Goal: Information Seeking & Learning: Learn about a topic

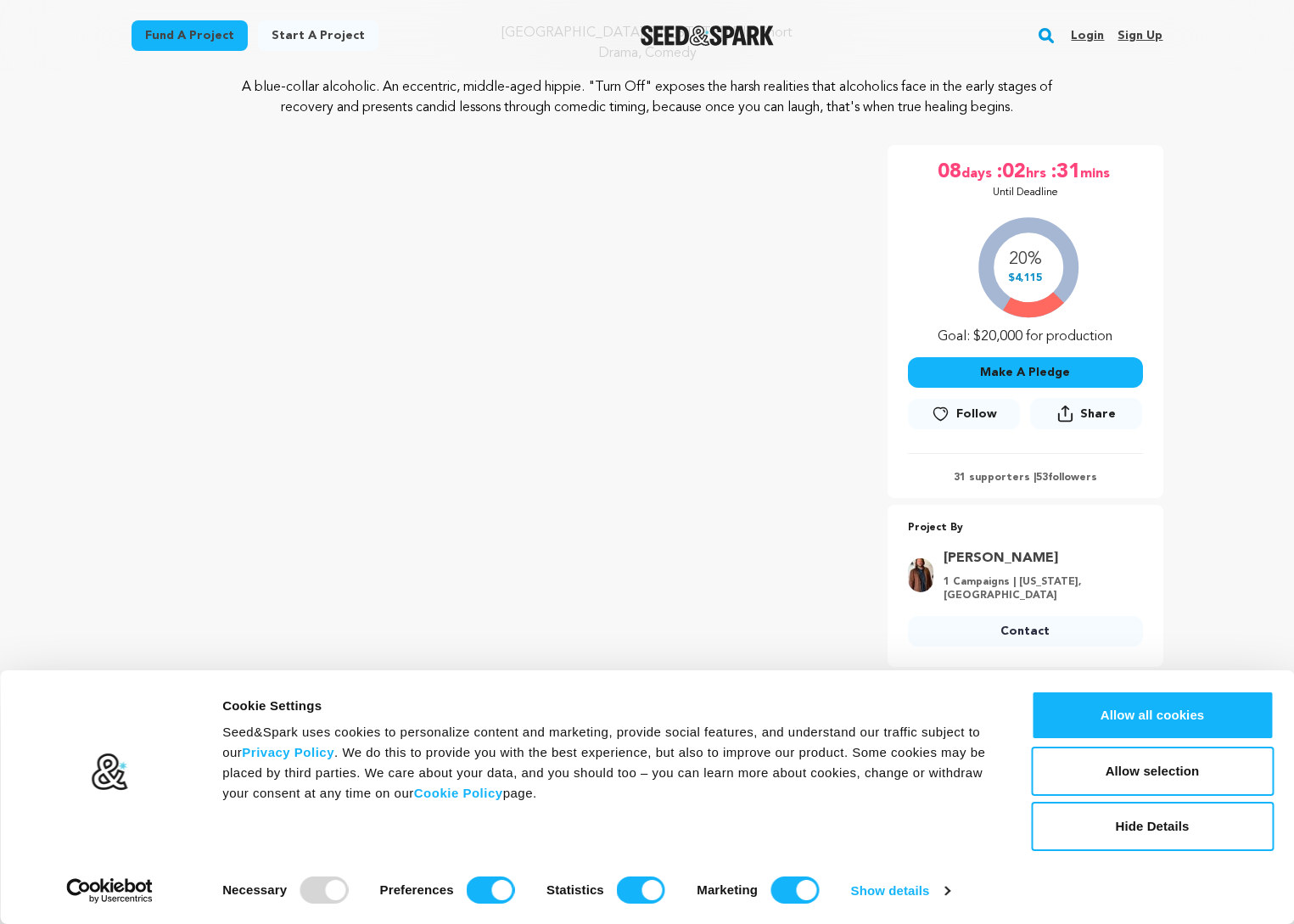
scroll to position [256, 0]
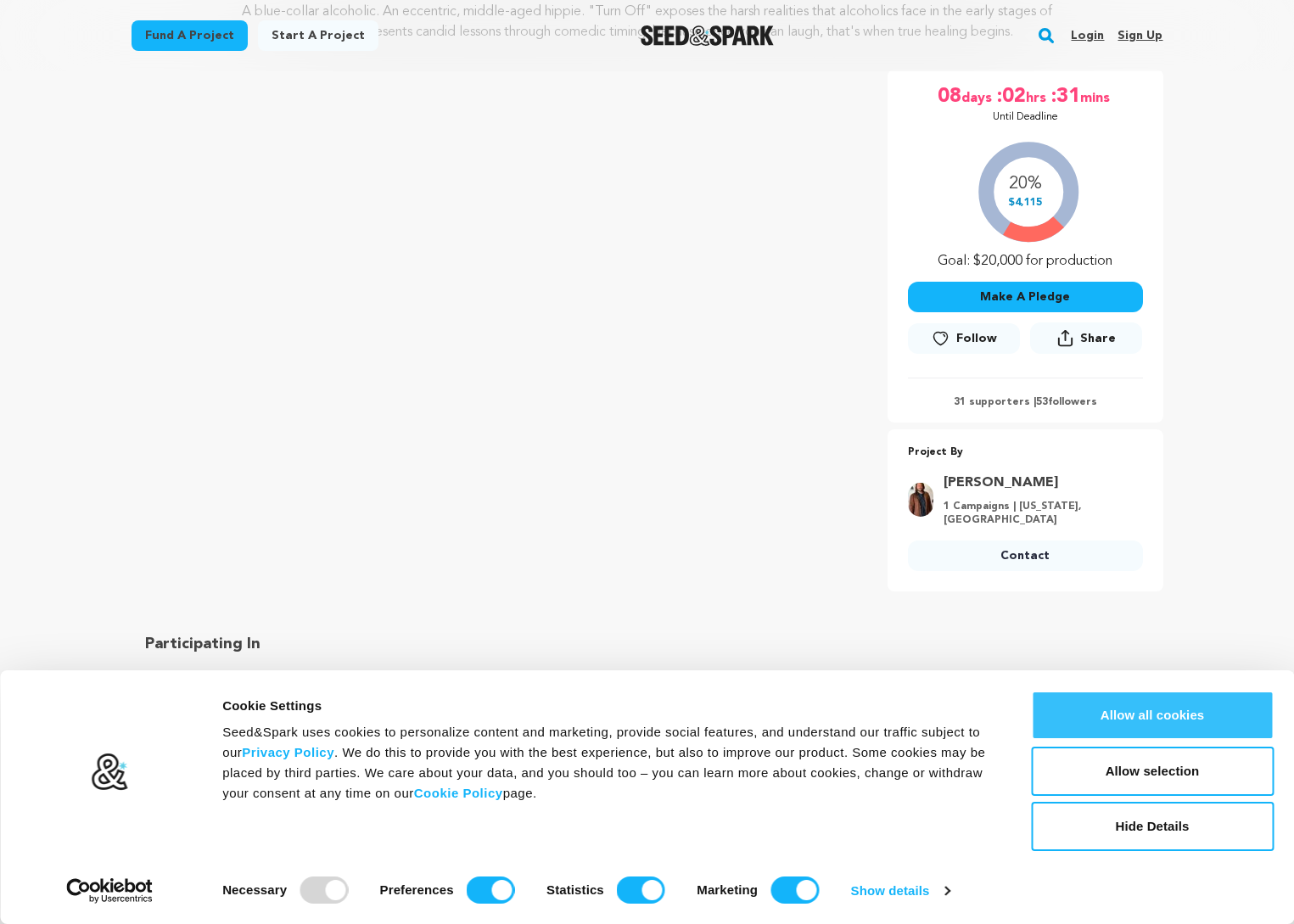
click at [1068, 715] on button "Allow all cookies" at bounding box center [1152, 715] width 243 height 49
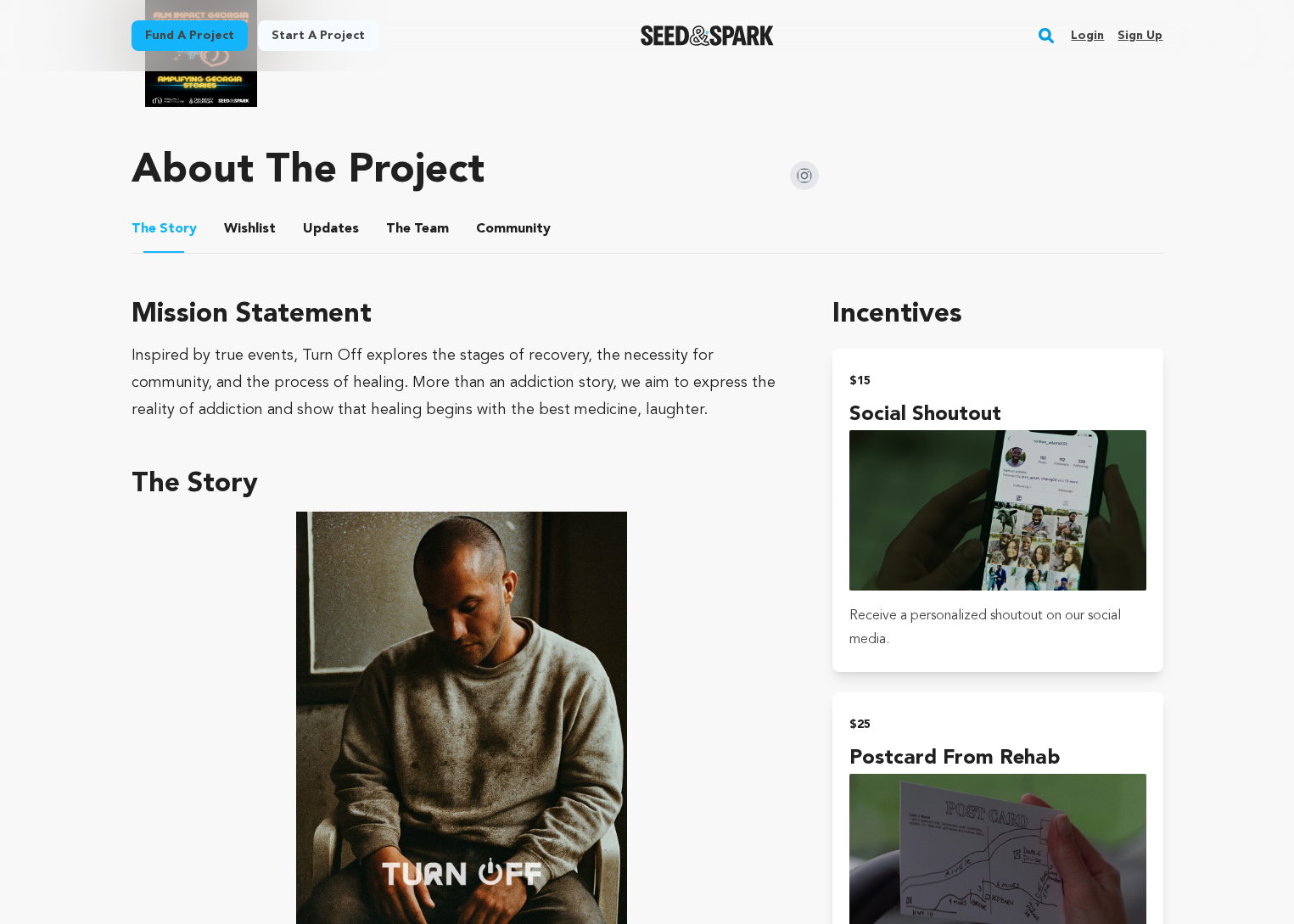
scroll to position [942, 0]
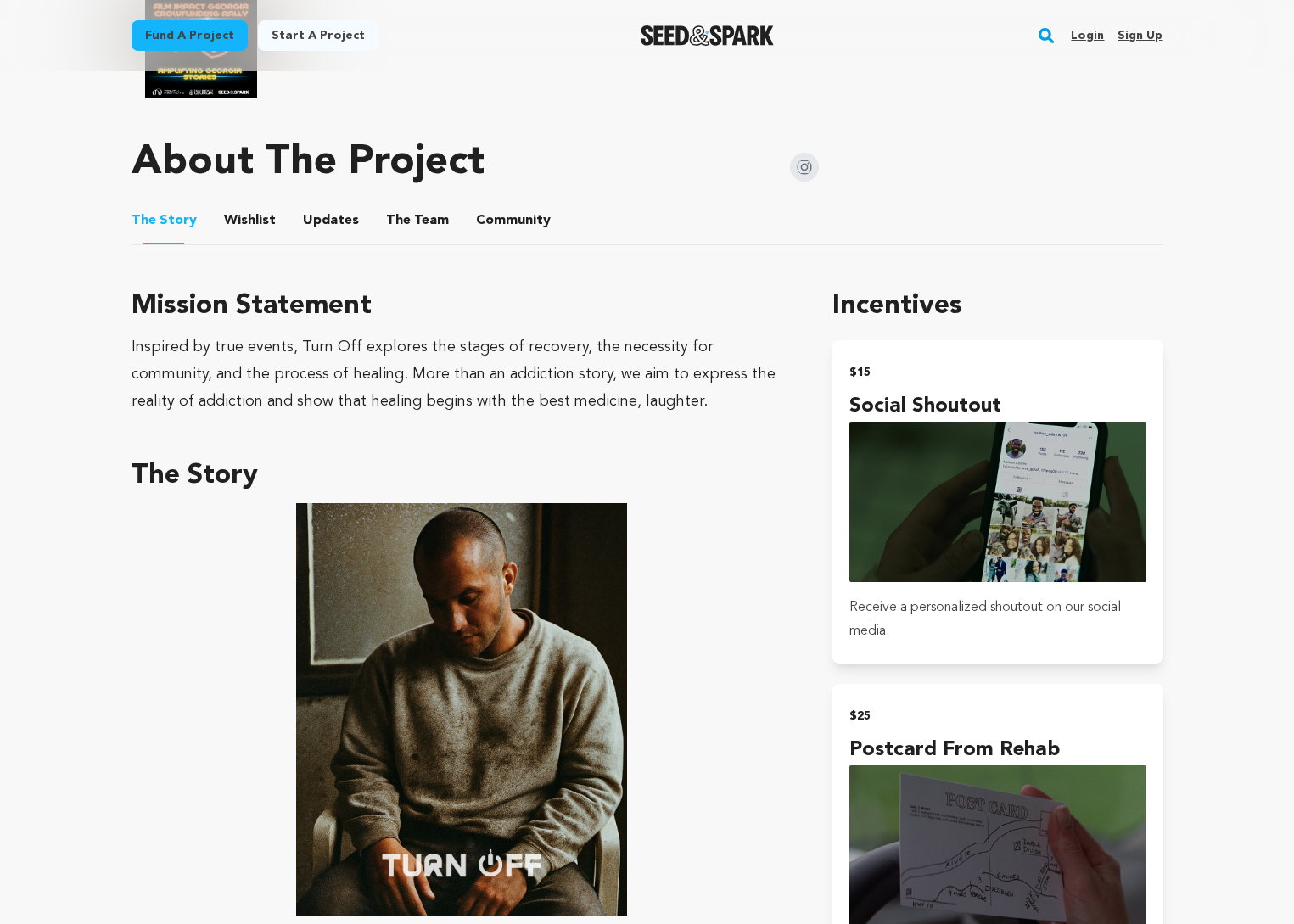
click at [249, 204] on button "Wishlist" at bounding box center [249, 224] width 41 height 41
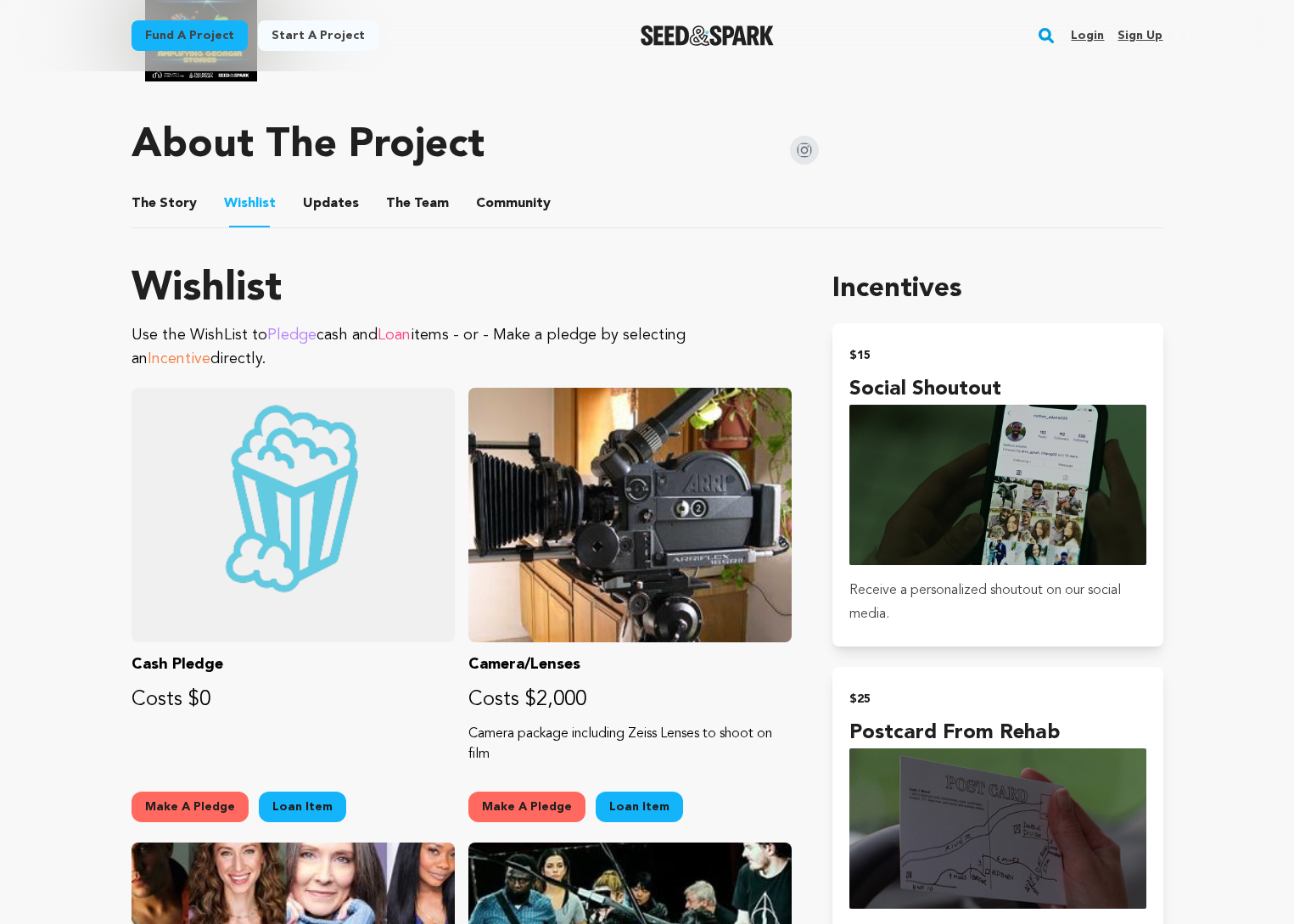
scroll to position [914, 0]
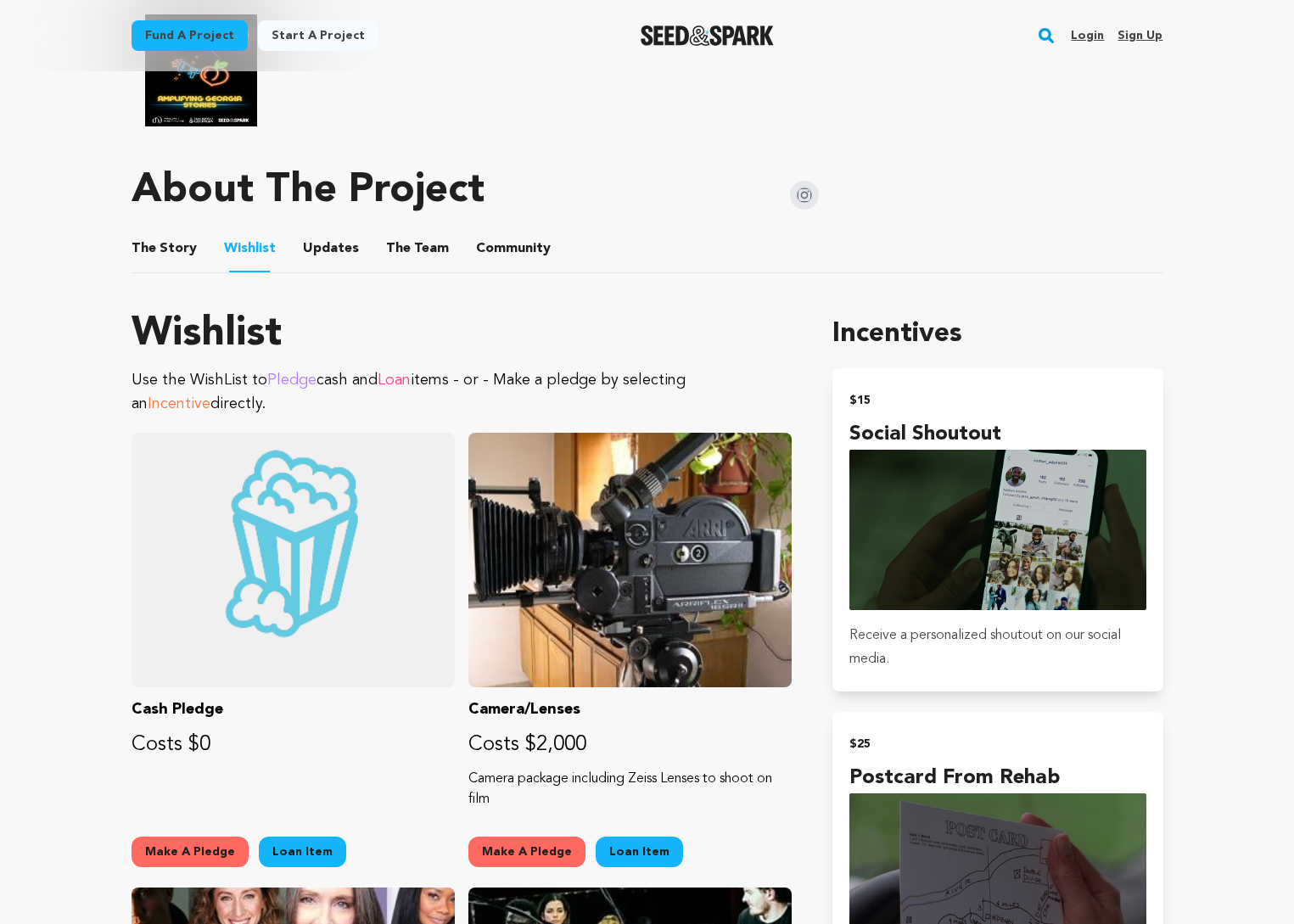
click at [159, 235] on button "The Story" at bounding box center [163, 252] width 41 height 41
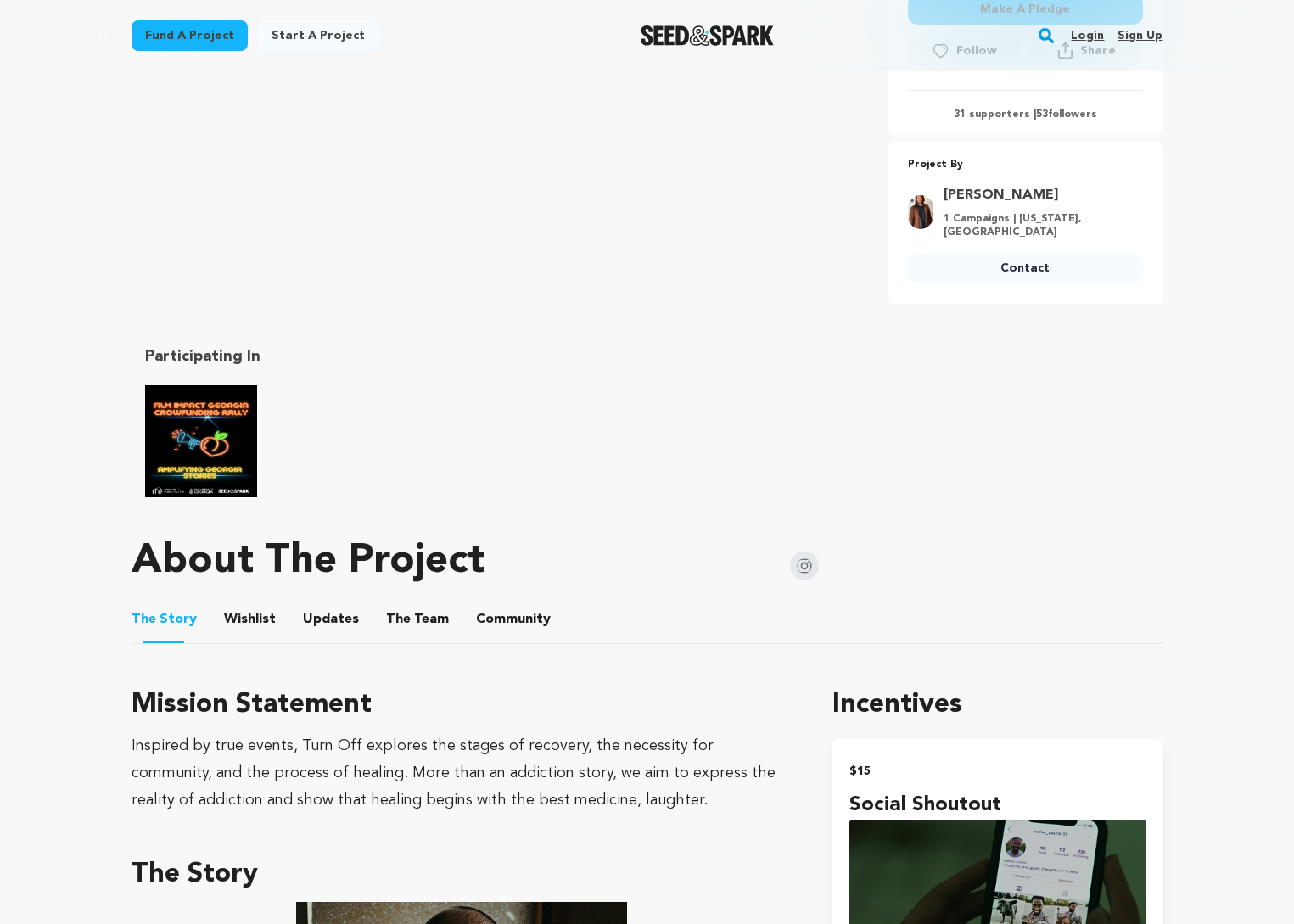
scroll to position [537, 0]
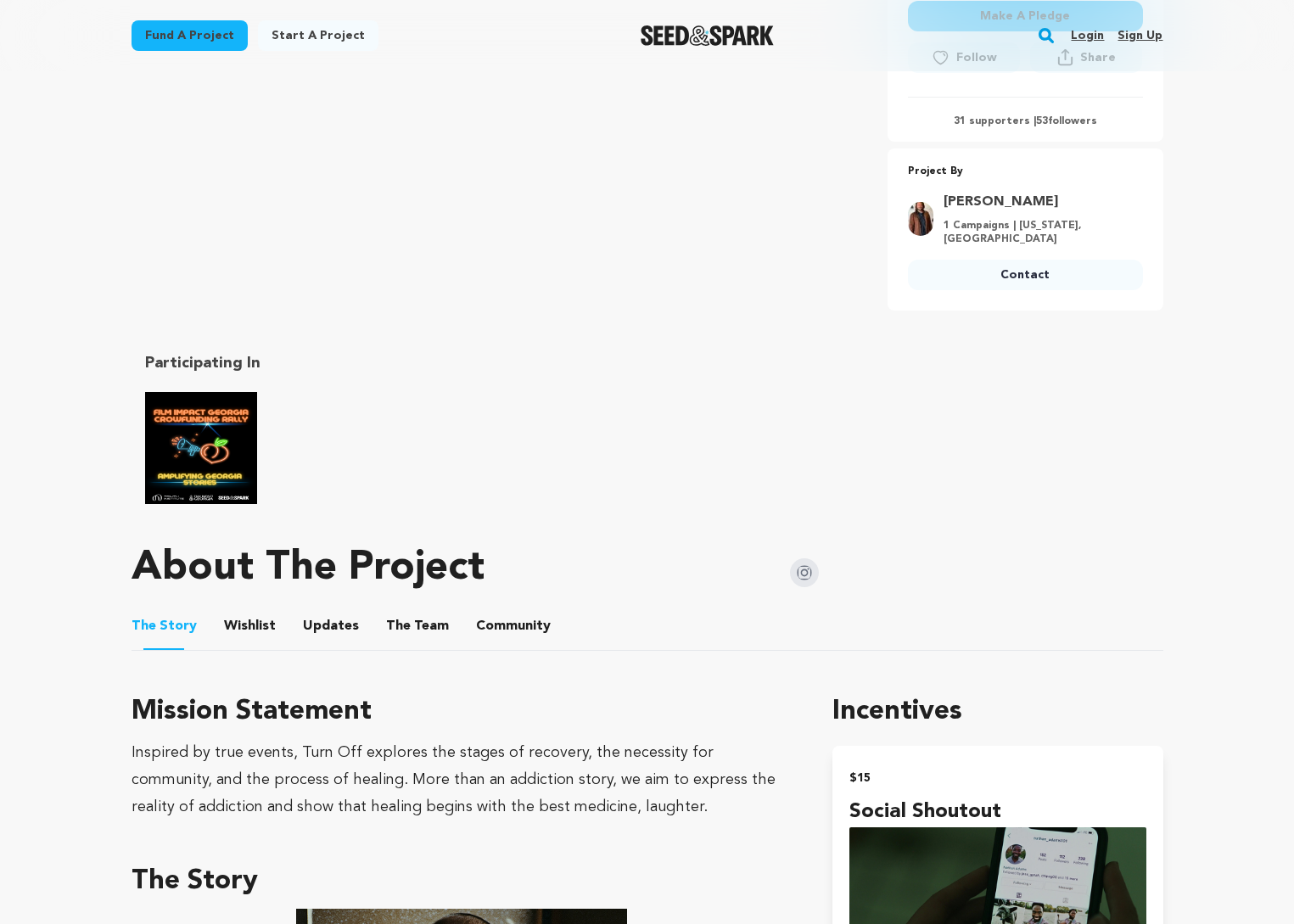
click at [236, 609] on button "Wishlist" at bounding box center [249, 629] width 41 height 41
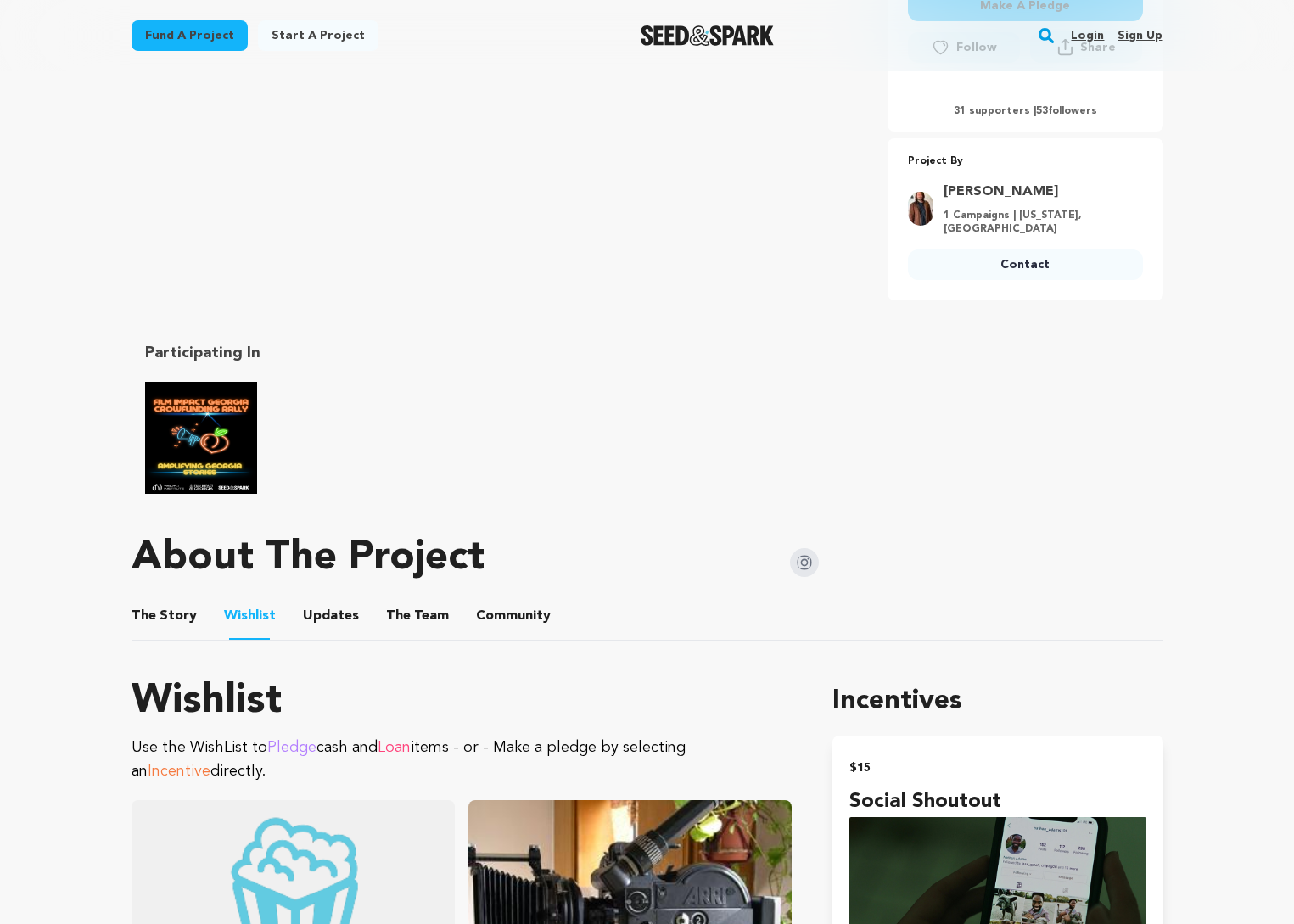
scroll to position [545, 0]
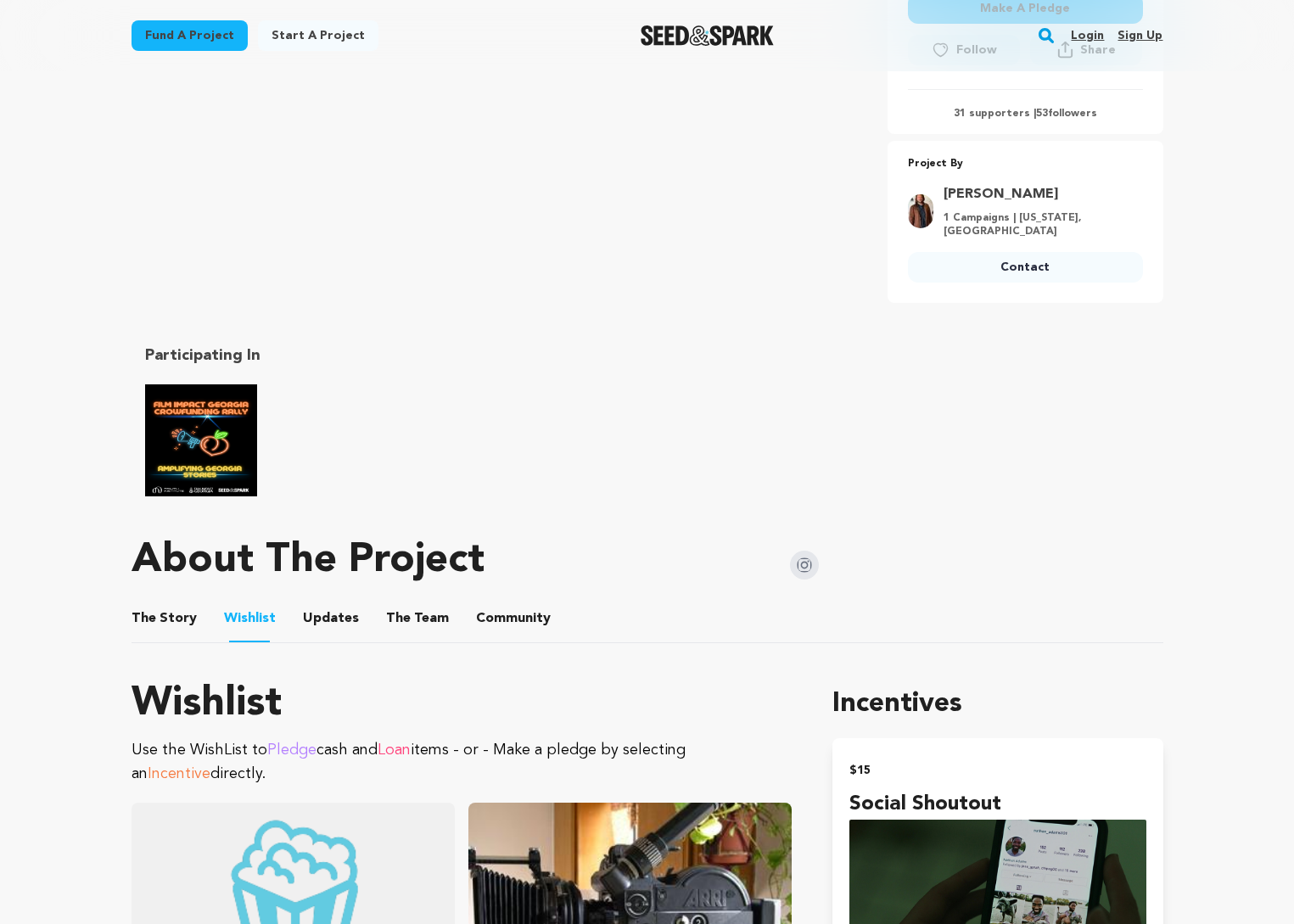
click at [167, 605] on button "The Story" at bounding box center [163, 622] width 41 height 41
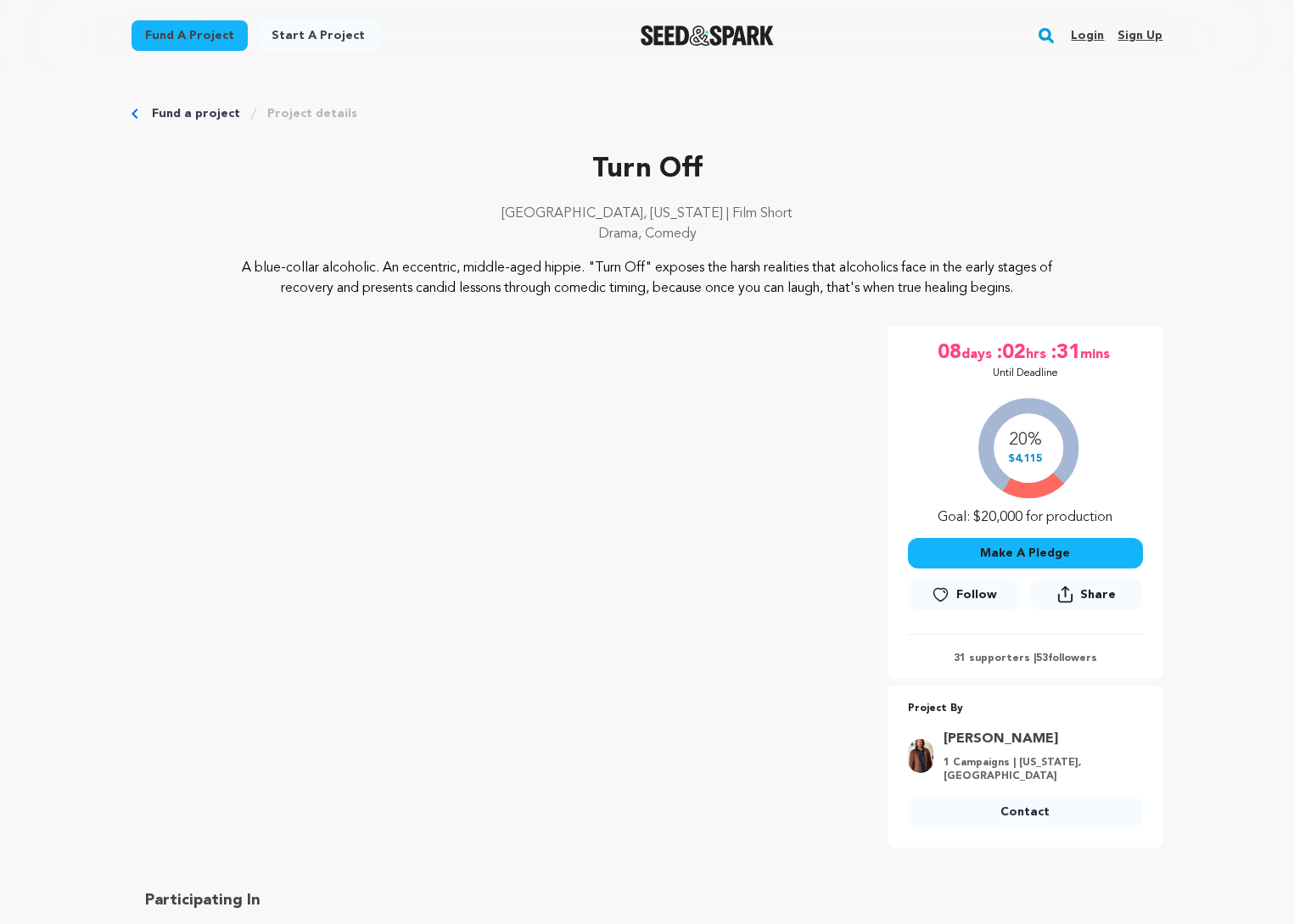
click at [629, 166] on p "Turn Off" at bounding box center [647, 170] width 1032 height 41
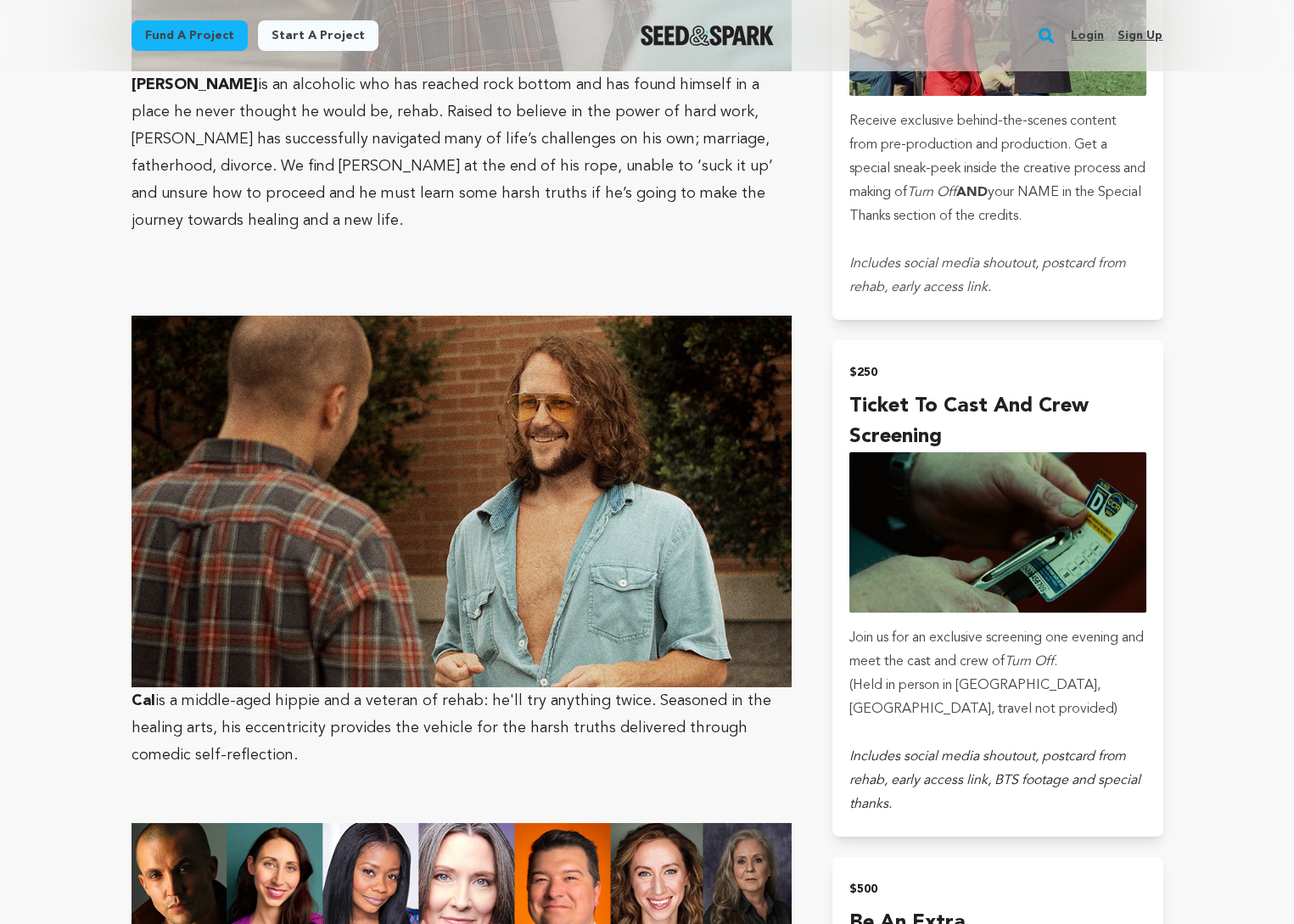
scroll to position [2598, 0]
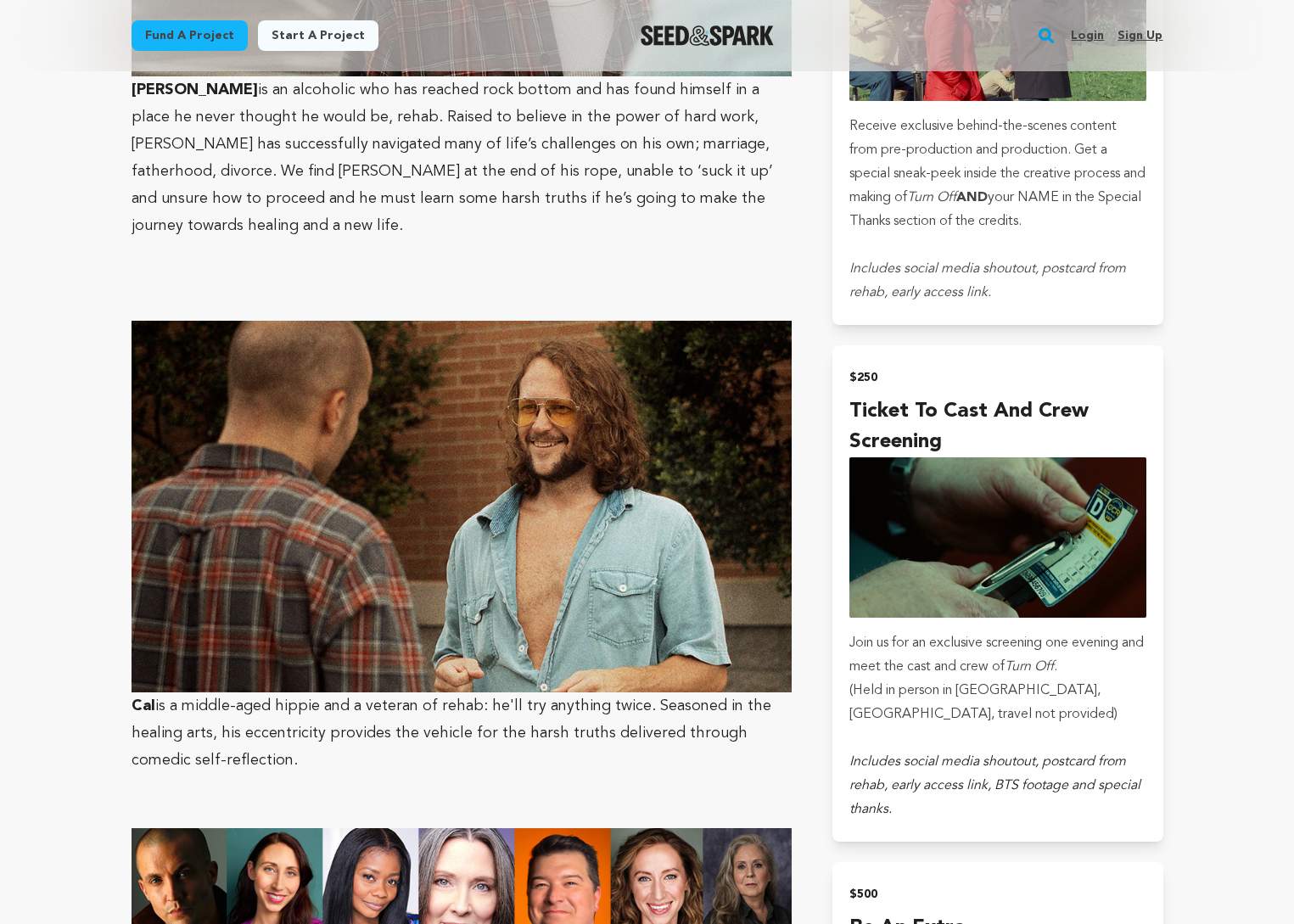
drag, startPoint x: 173, startPoint y: 639, endPoint x: 256, endPoint y: 697, distance: 101.3
click at [256, 697] on p "Cal is a middle-aged hippie and a veteran of rehab: he'll try anything twice. S…" at bounding box center [462, 547] width 661 height 453
copy p "a middle-aged hippie and a veteran of rehab: he'll try anything twice. Seasoned…"
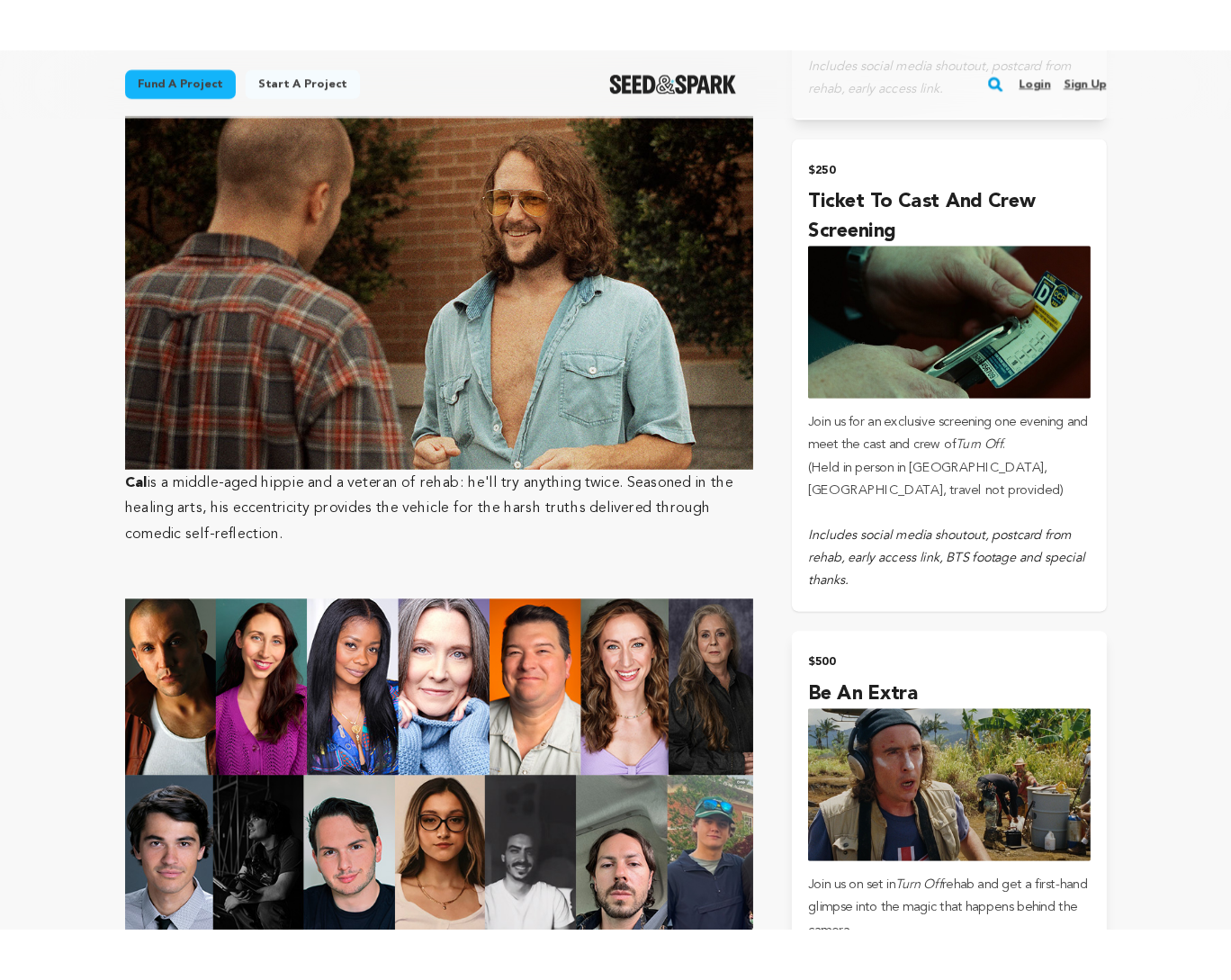
scroll to position [3052, 0]
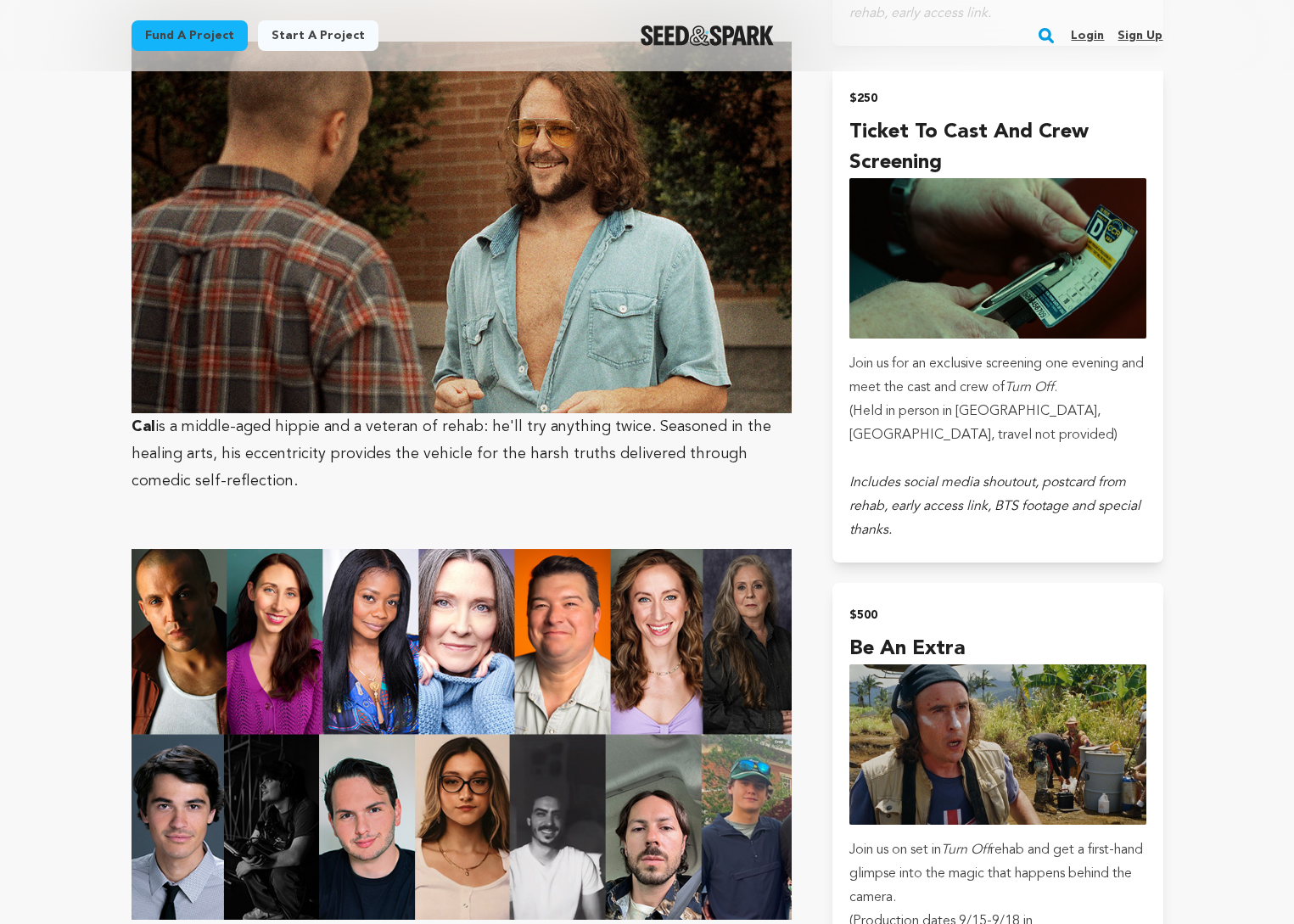
click at [648, 495] on p at bounding box center [462, 508] width 661 height 27
